Goal: Task Accomplishment & Management: Use online tool/utility

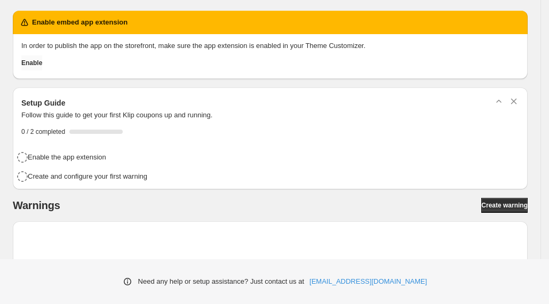
click at [42, 62] on span "Enable" at bounding box center [31, 63] width 21 height 9
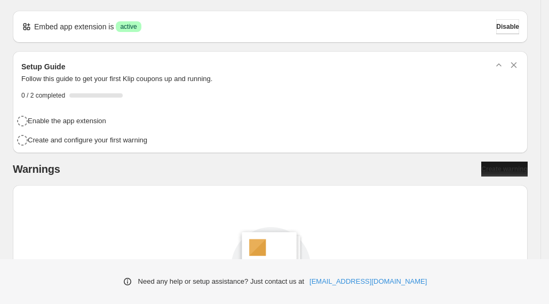
click at [487, 170] on span "Create warning" at bounding box center [504, 169] width 46 height 9
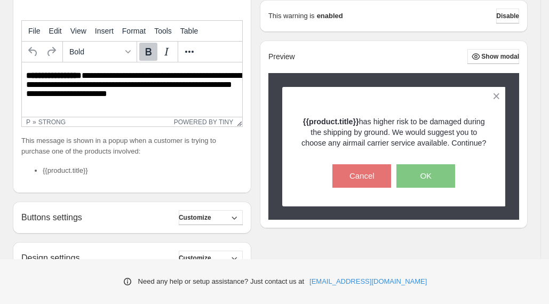
scroll to position [226, 0]
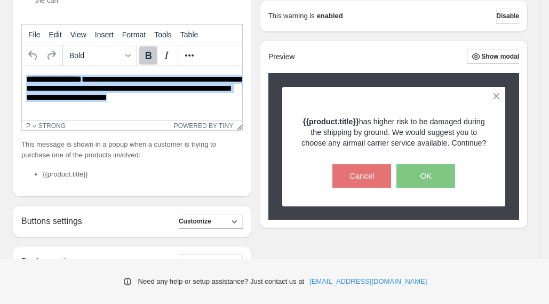
drag, startPoint x: 163, startPoint y: 101, endPoint x: 41, endPoint y: 147, distance: 130.3
click at [22, 81] on html "**********" at bounding box center [132, 89] width 220 height 47
paste body "Rich Text Area. Press ALT-0 for help."
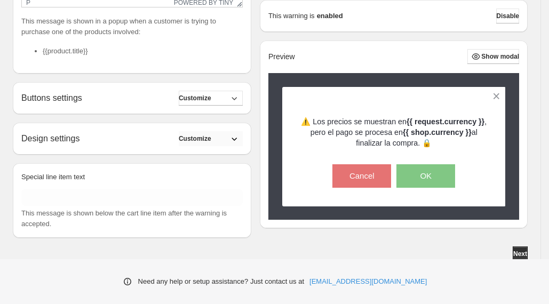
scroll to position [352, 0]
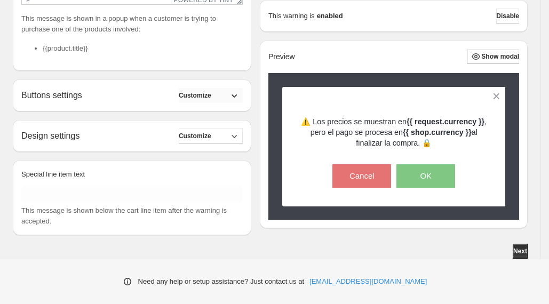
click at [211, 99] on span "Customize" at bounding box center [195, 95] width 33 height 9
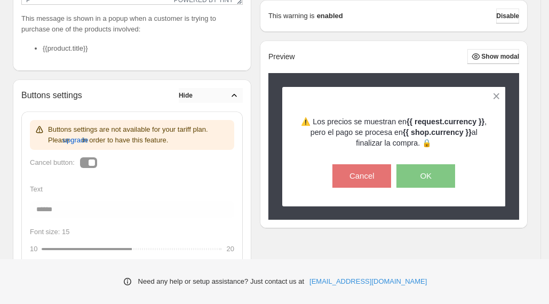
click at [224, 99] on button "Hide" at bounding box center [211, 95] width 64 height 15
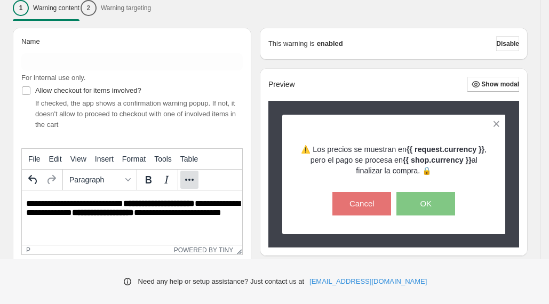
scroll to position [93, 0]
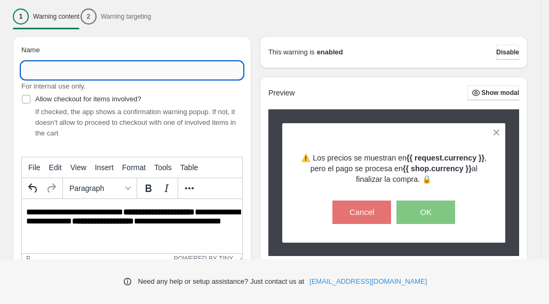
click at [116, 78] on input "Name" at bounding box center [131, 70] width 221 height 17
type input "*"
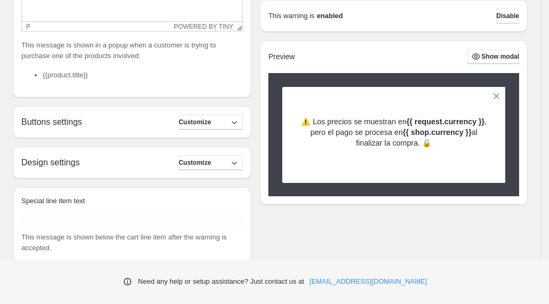
scroll to position [352, 0]
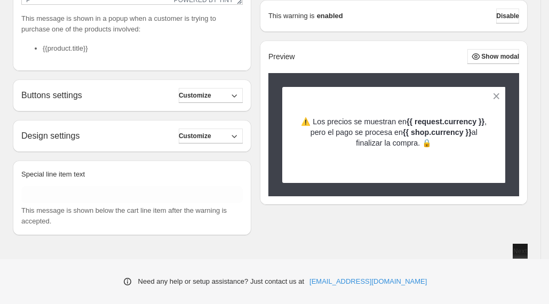
click at [523, 254] on span "Next" at bounding box center [520, 251] width 14 height 9
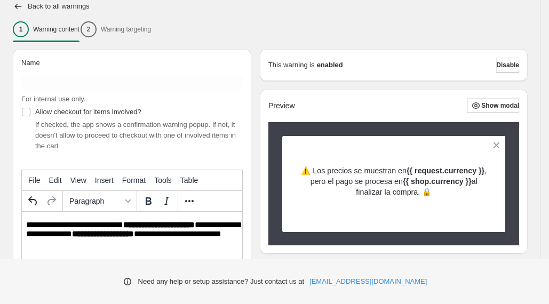
scroll to position [80, 0]
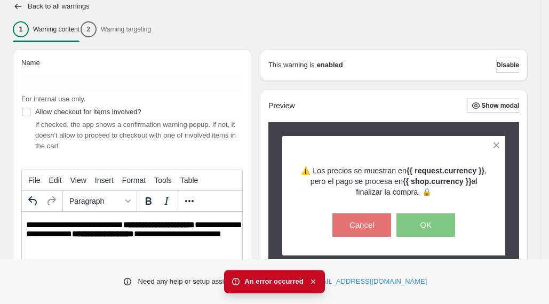
click at [312, 281] on icon "button" at bounding box center [313, 281] width 11 height 11
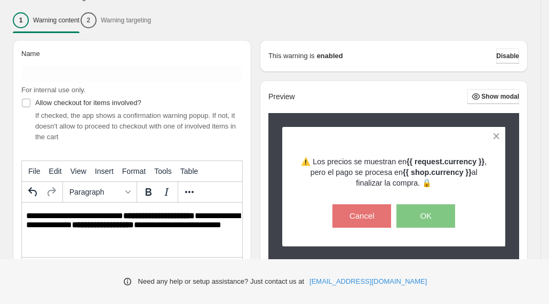
scroll to position [97, 0]
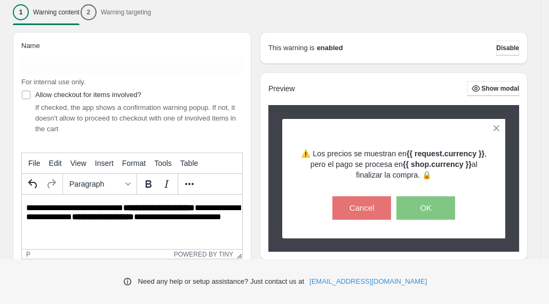
click at [82, 229] on p "**********" at bounding box center [135, 219] width 219 height 33
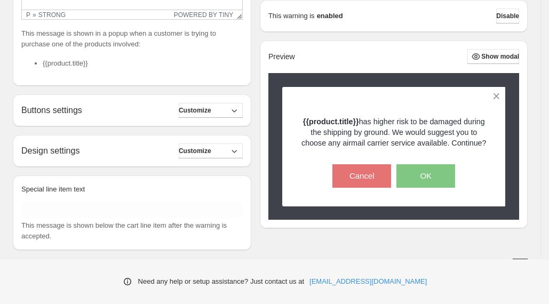
scroll to position [352, 0]
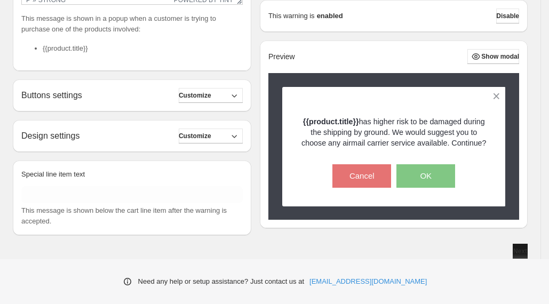
click at [522, 252] on span "Next" at bounding box center [520, 251] width 14 height 9
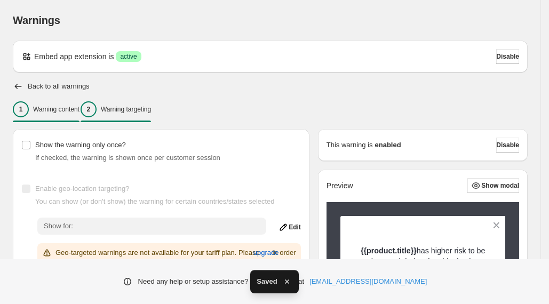
click at [29, 111] on div "1" at bounding box center [21, 109] width 16 height 16
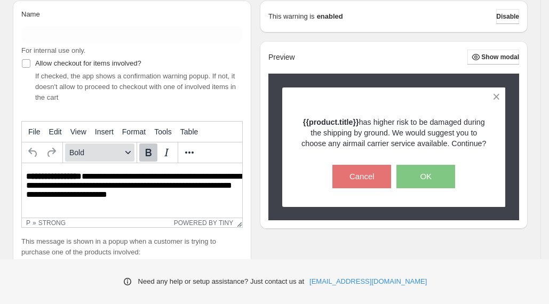
scroll to position [157, 0]
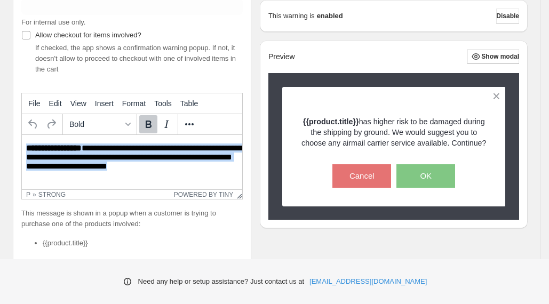
drag, startPoint x: 172, startPoint y: 169, endPoint x: 18, endPoint y: 142, distance: 155.9
click at [22, 142] on html "**********" at bounding box center [132, 158] width 220 height 47
paste body "Rich Text Area. Press ALT-0 for help."
